Goal: Complete application form: Complete application form

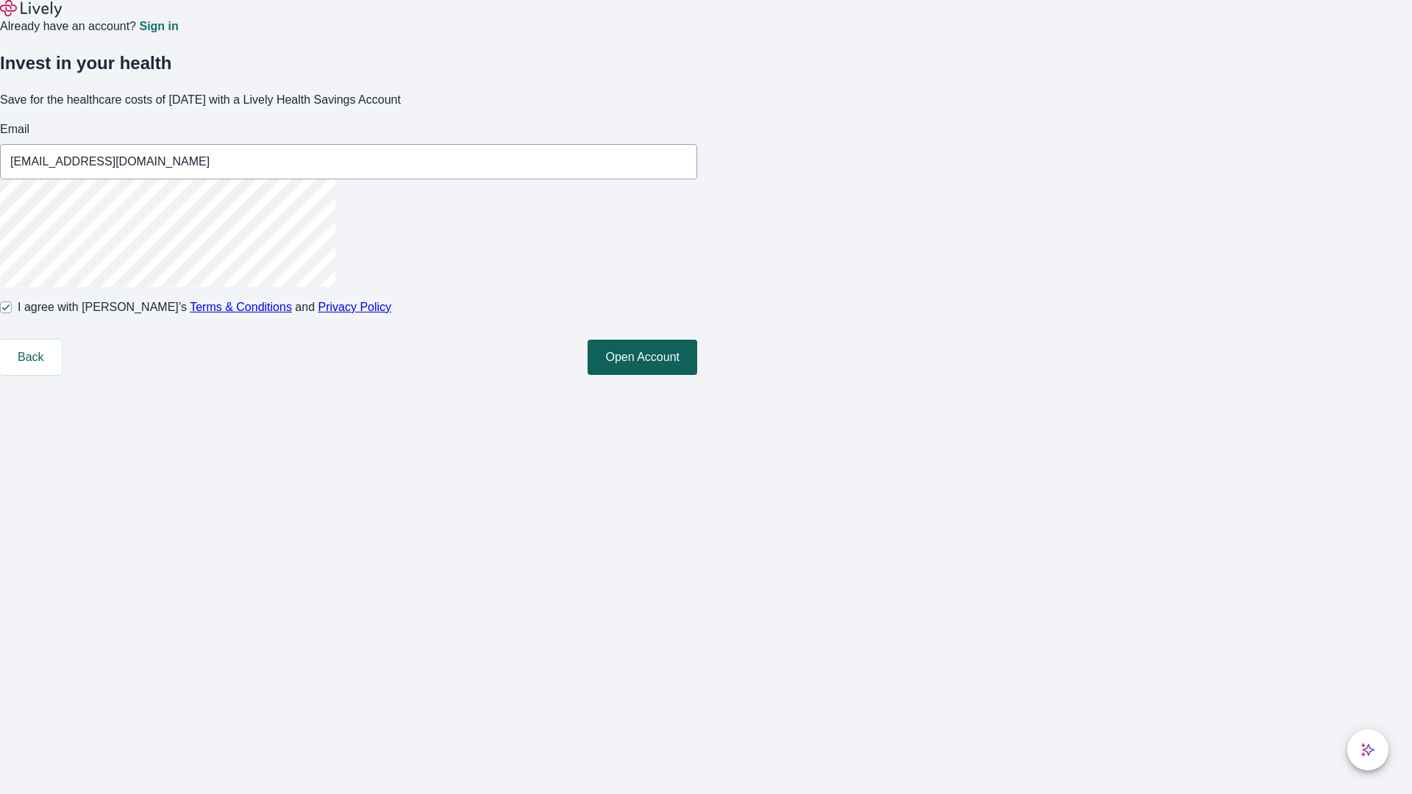
click at [697, 375] on button "Open Account" at bounding box center [643, 357] width 110 height 35
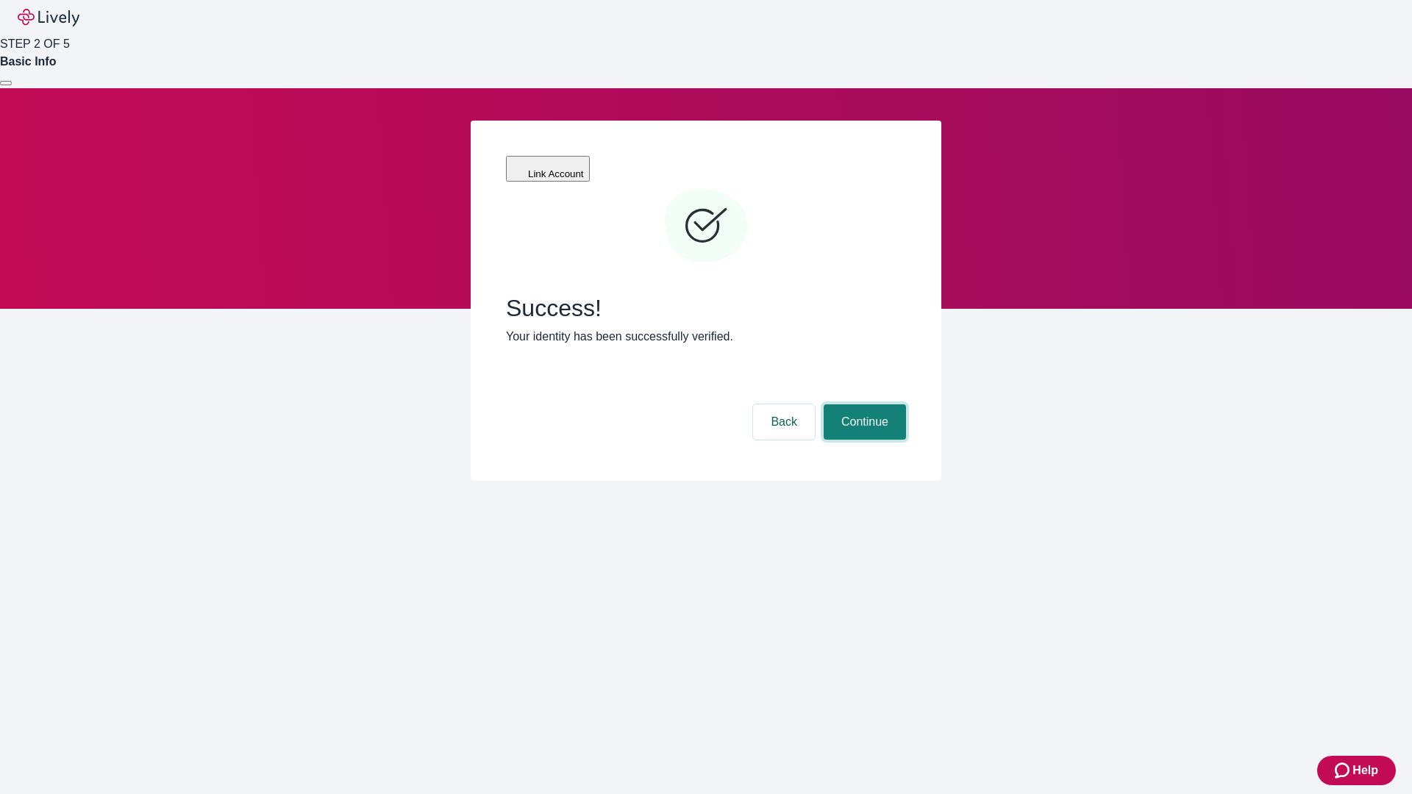
click at [863, 404] on button "Continue" at bounding box center [865, 421] width 82 height 35
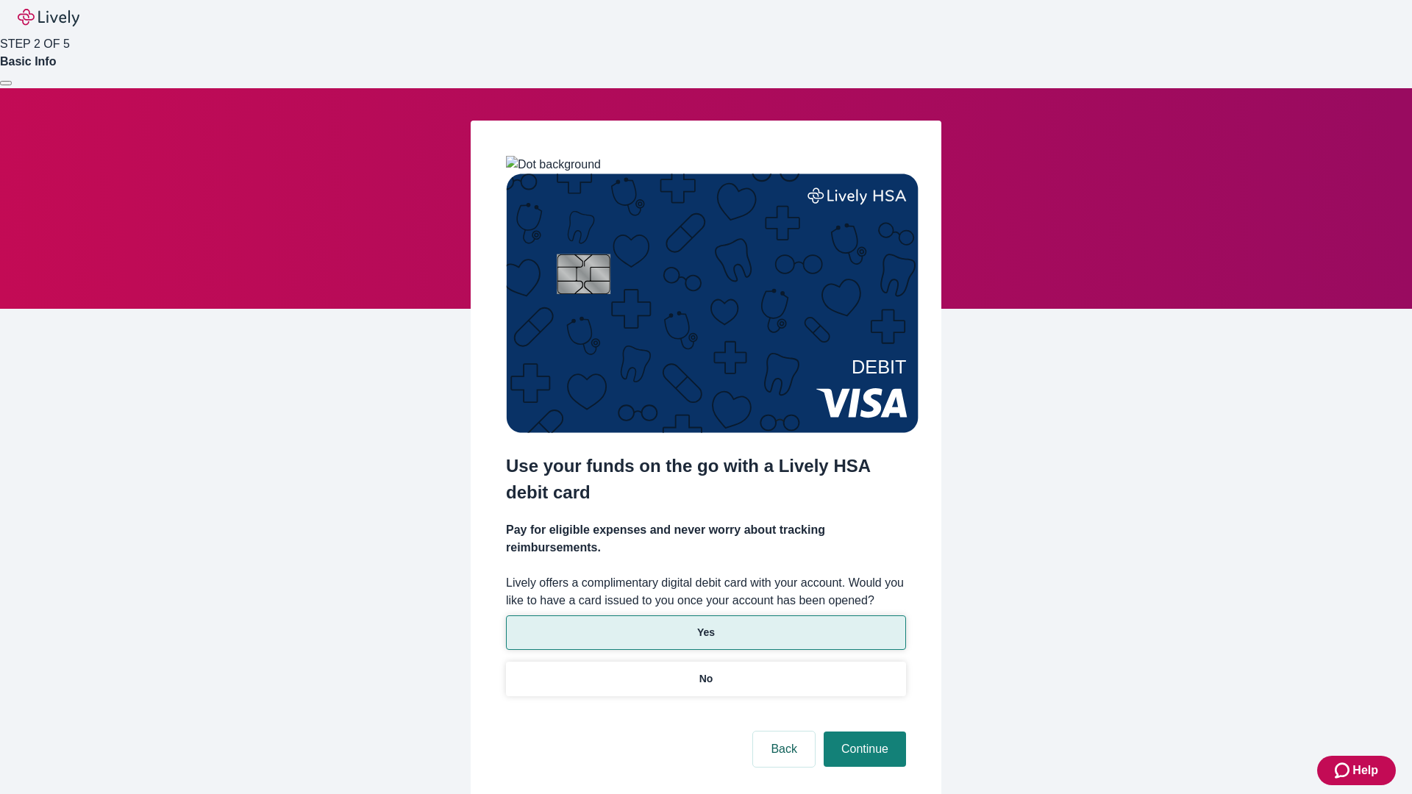
click at [705, 625] on p "Yes" at bounding box center [706, 632] width 18 height 15
click at [863, 732] on button "Continue" at bounding box center [865, 749] width 82 height 35
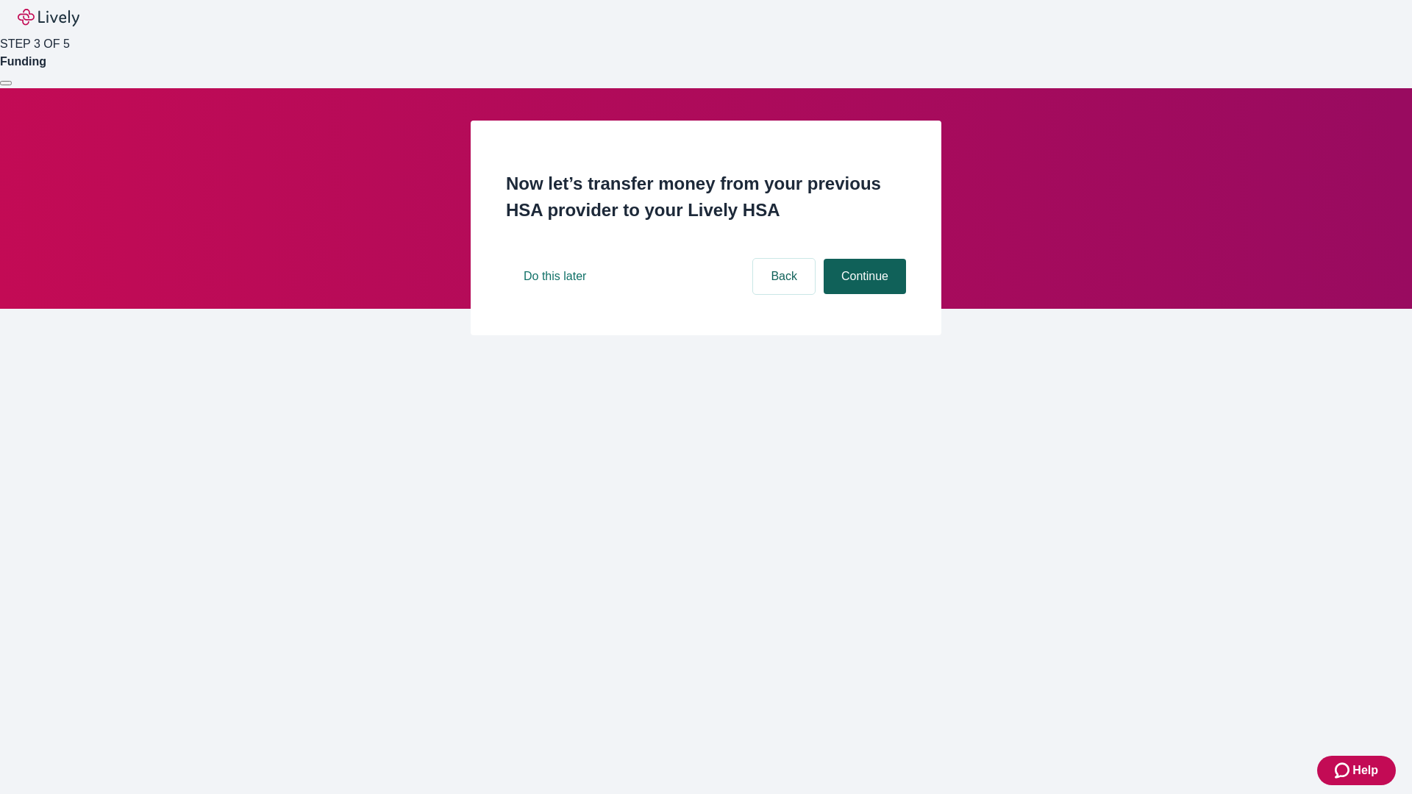
click at [863, 294] on button "Continue" at bounding box center [865, 276] width 82 height 35
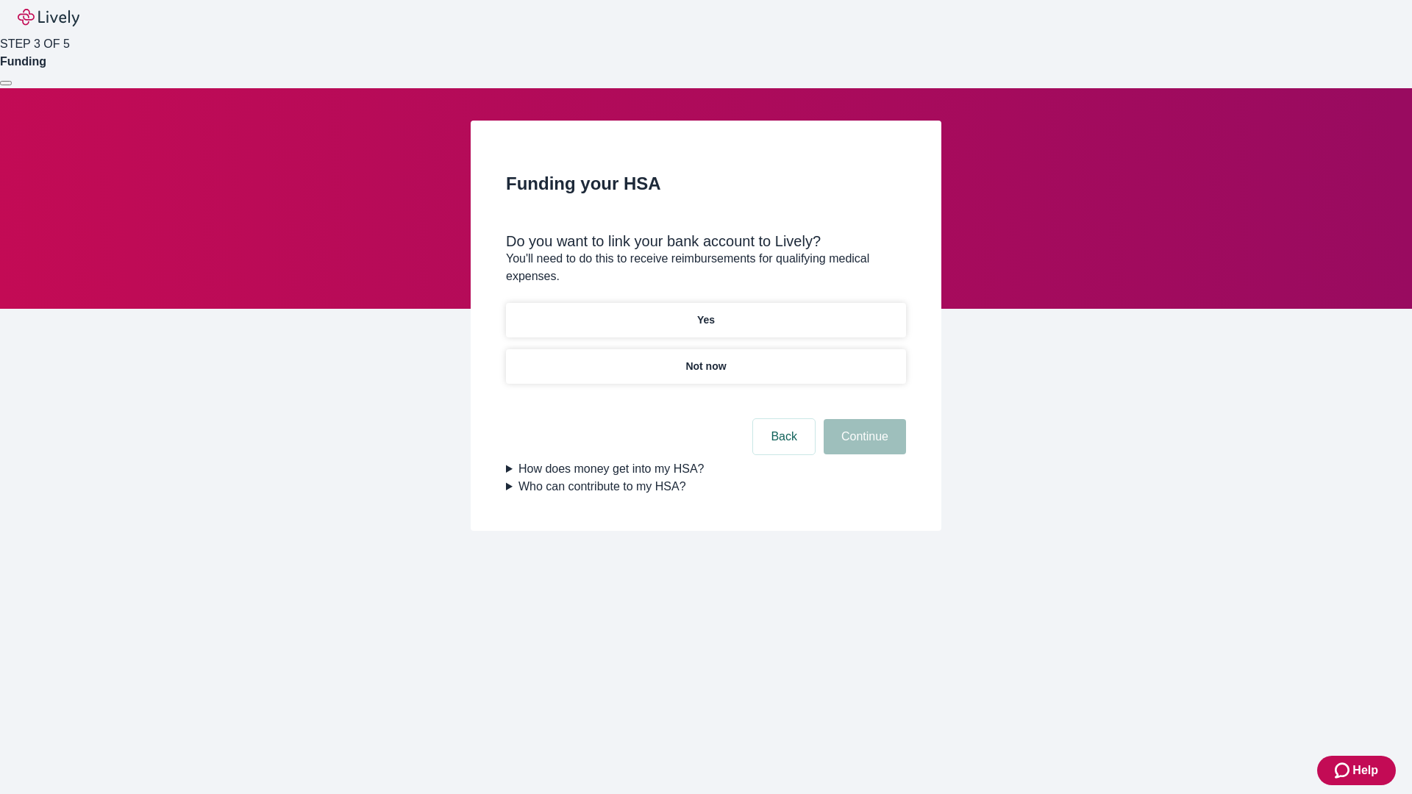
click at [705, 313] on p "Yes" at bounding box center [706, 320] width 18 height 15
click at [863, 419] on button "Continue" at bounding box center [865, 436] width 82 height 35
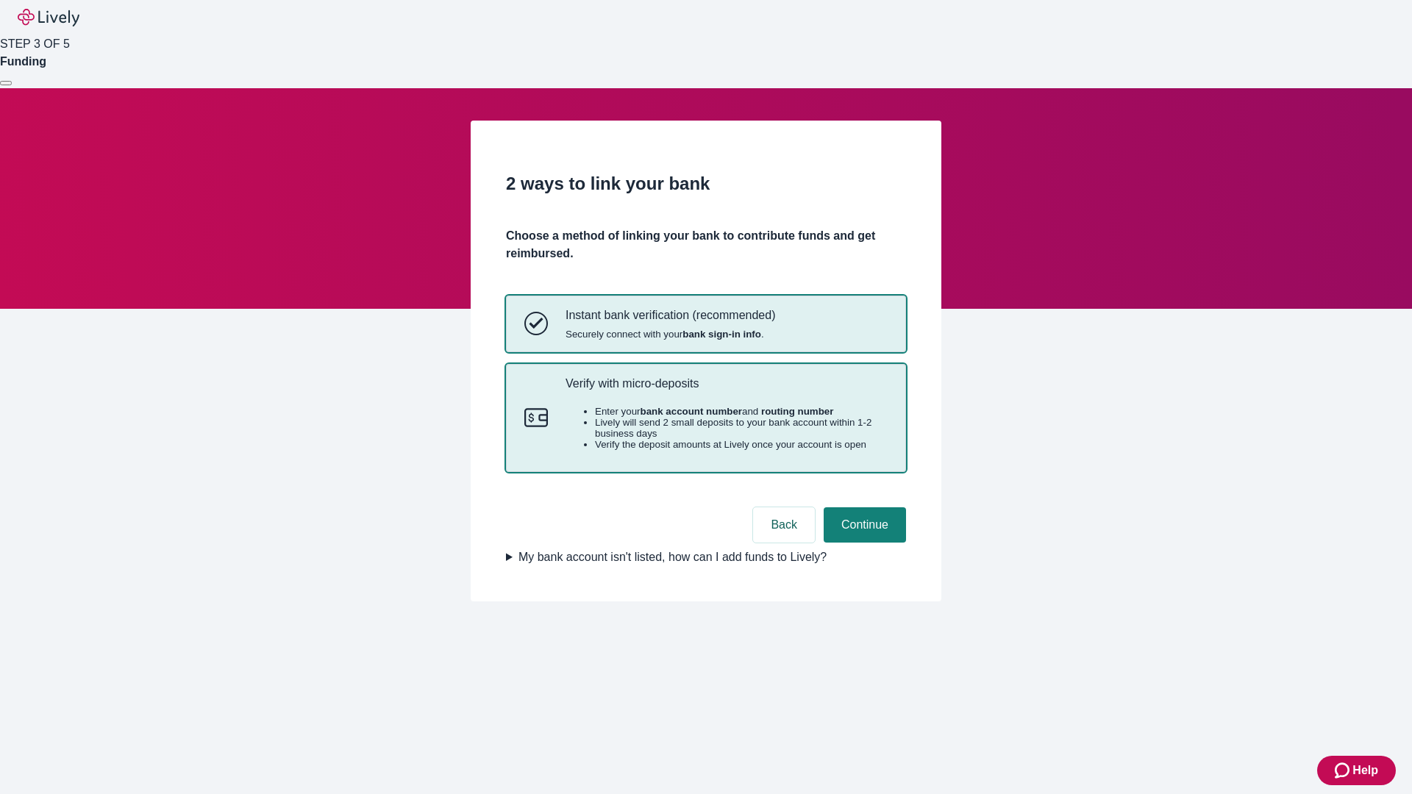
click at [726, 390] on p "Verify with micro-deposits" at bounding box center [727, 384] width 322 height 14
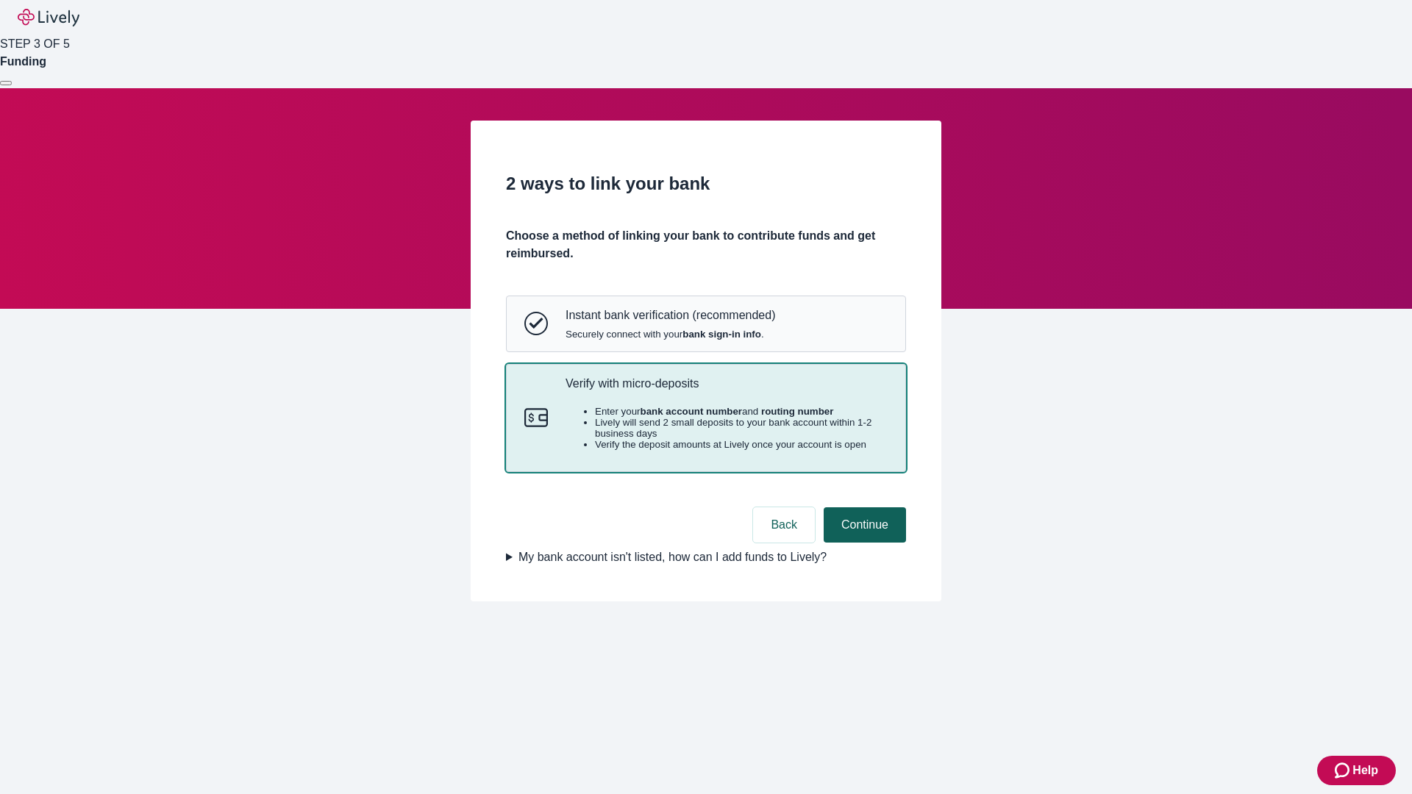
click at [863, 543] on button "Continue" at bounding box center [865, 524] width 82 height 35
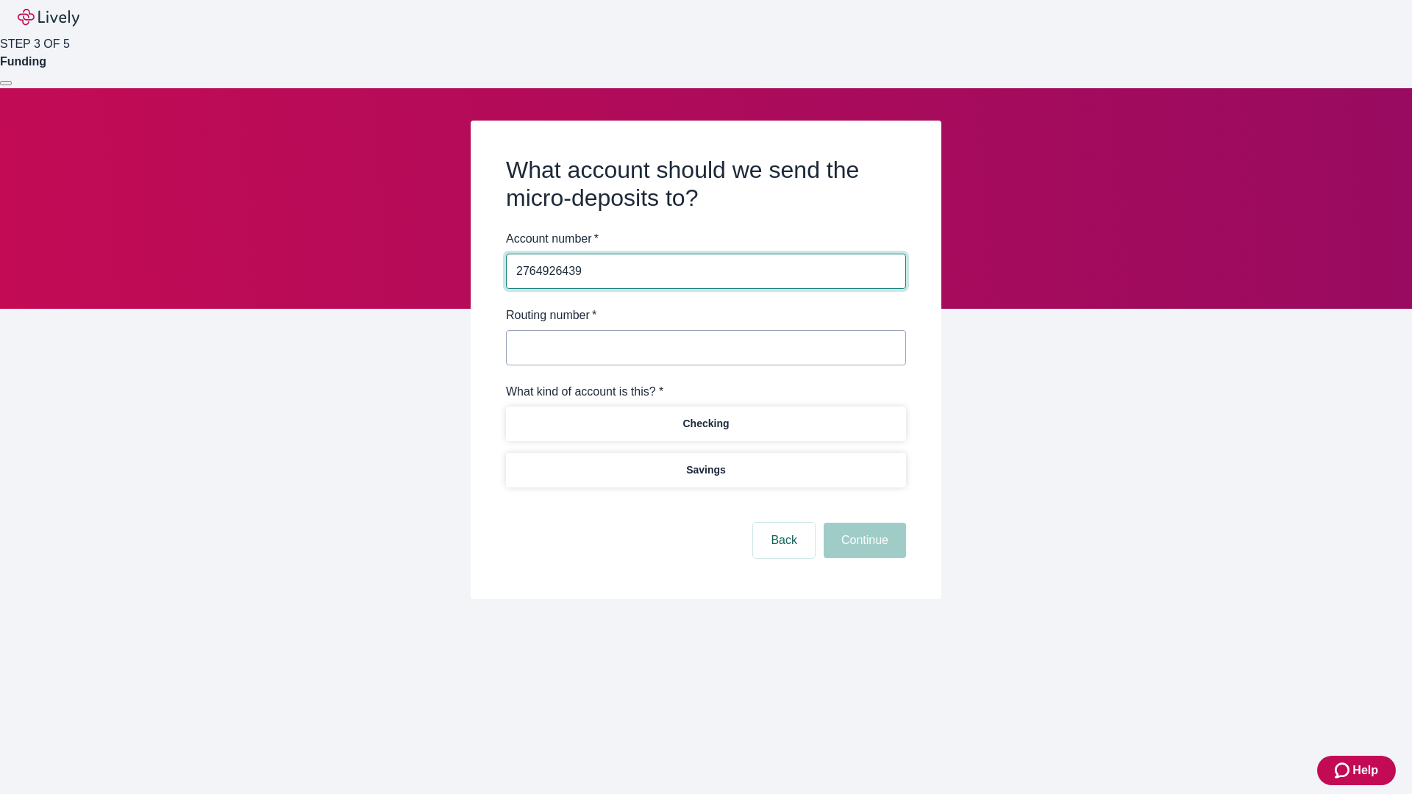
type input "2764926439"
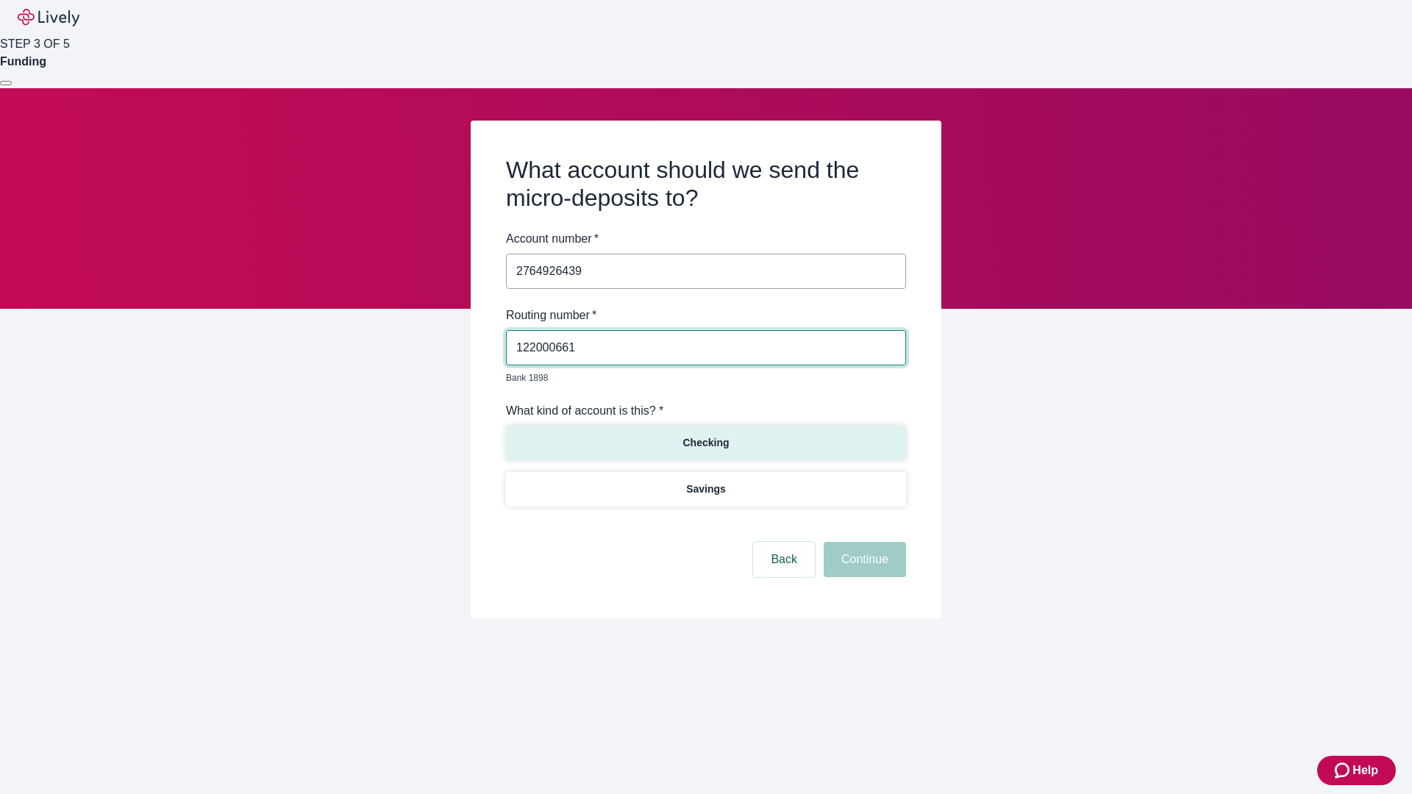
type input "122000661"
click at [705, 435] on p "Checking" at bounding box center [705, 442] width 46 height 15
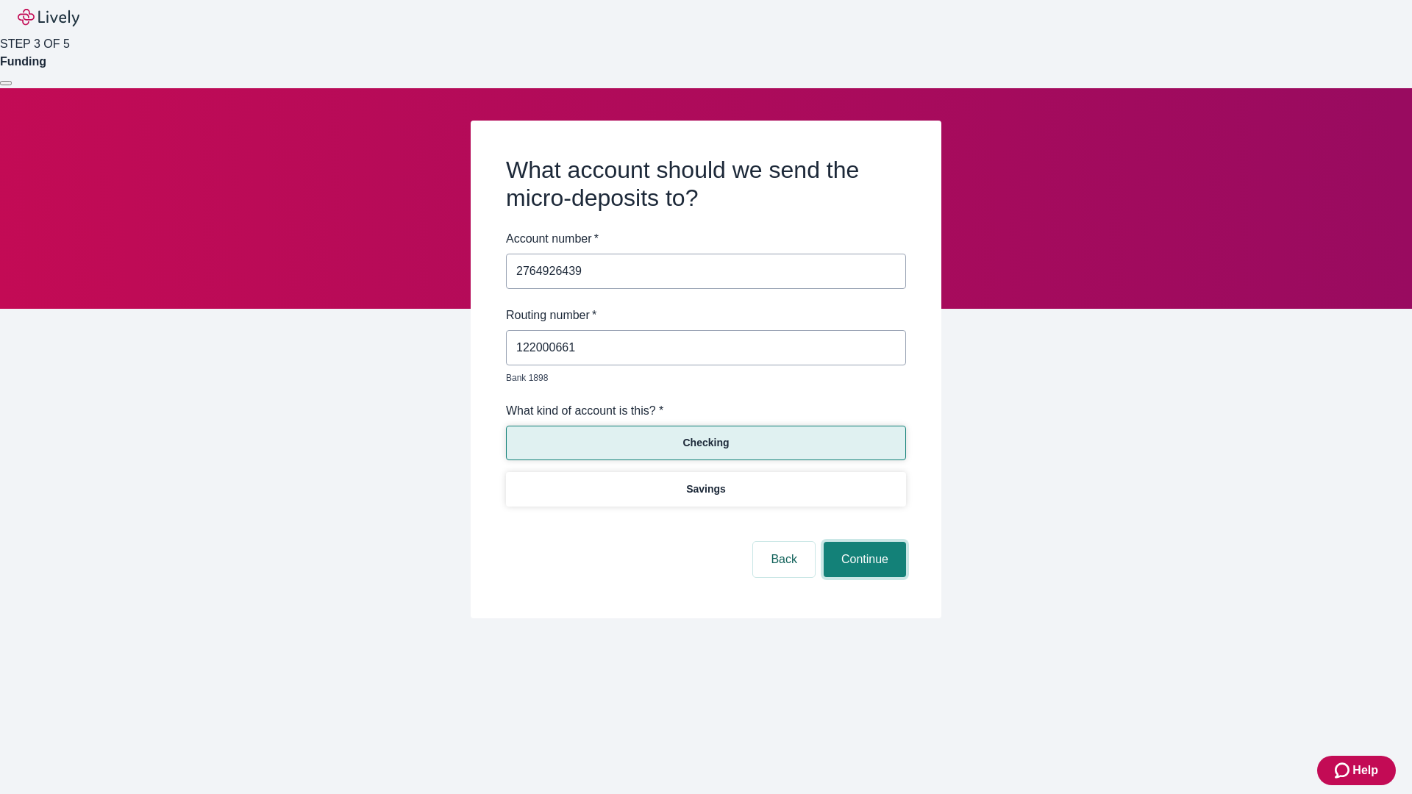
click at [863, 543] on button "Continue" at bounding box center [865, 559] width 82 height 35
